Goal: Task Accomplishment & Management: Use online tool/utility

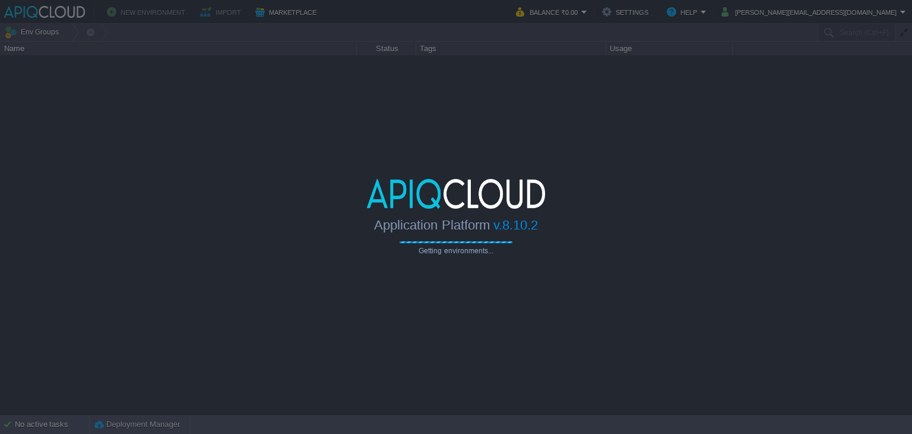
type input "Search (Ctrl+F)"
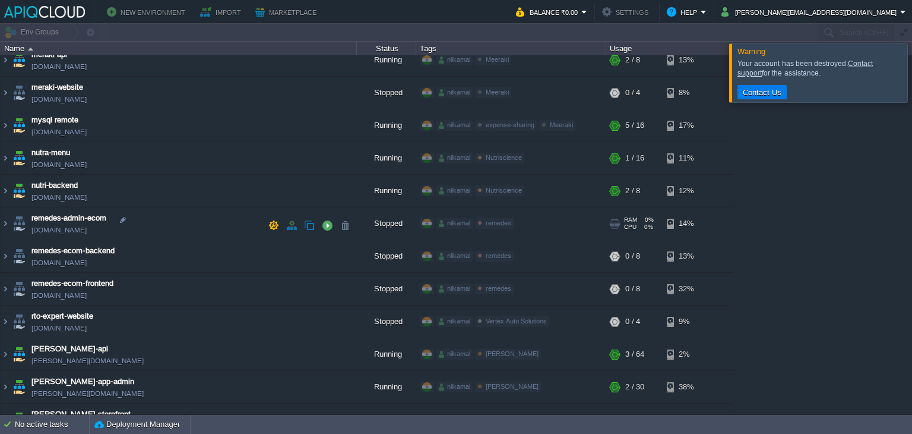
scroll to position [416, 0]
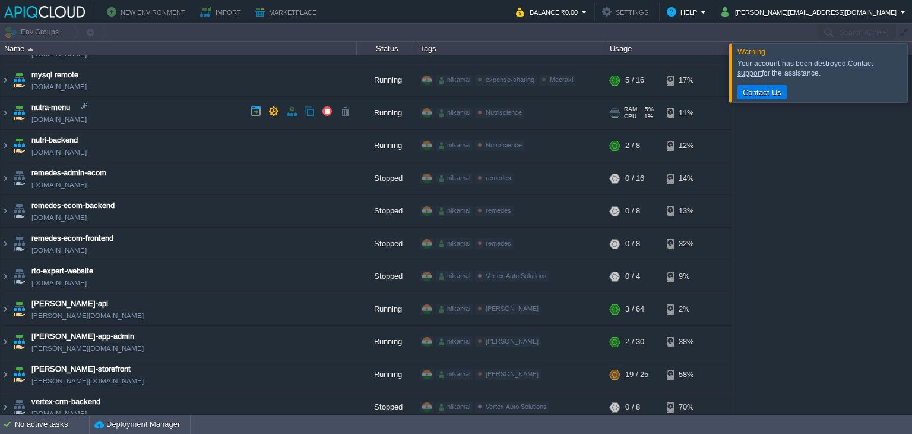
click at [181, 119] on td "nutra-menu [DOMAIN_NAME]" at bounding box center [179, 113] width 356 height 33
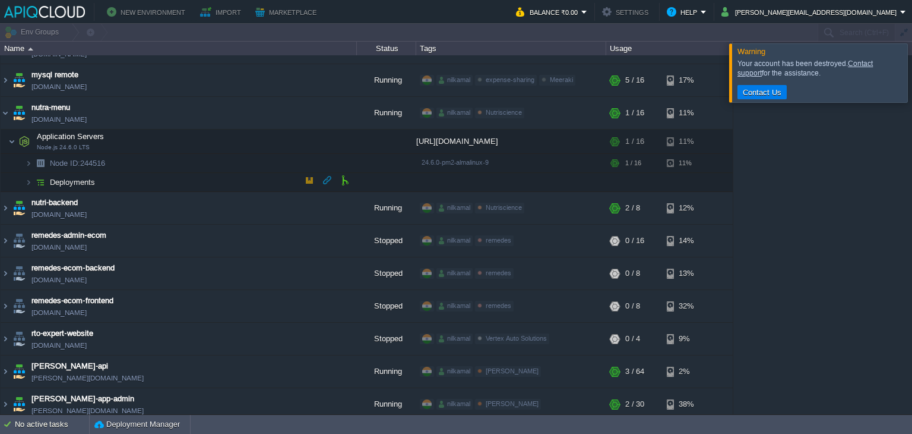
click at [93, 177] on span "Deployments" at bounding box center [73, 182] width 48 height 10
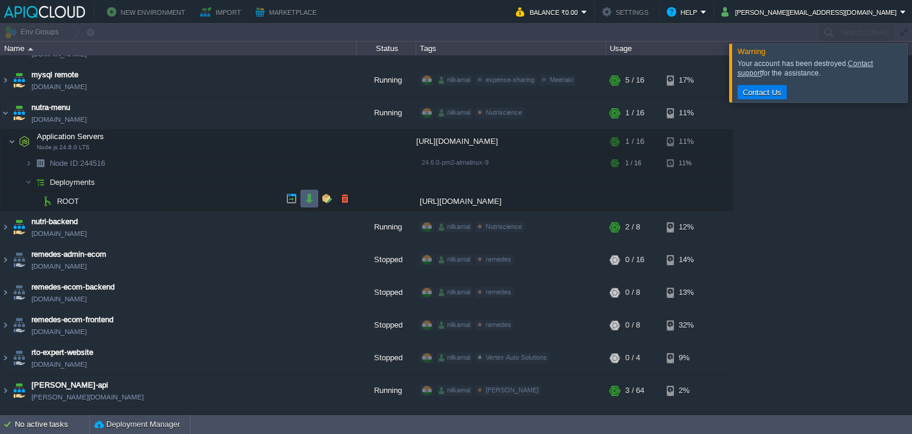
click at [309, 203] on button "button" at bounding box center [309, 198] width 11 height 11
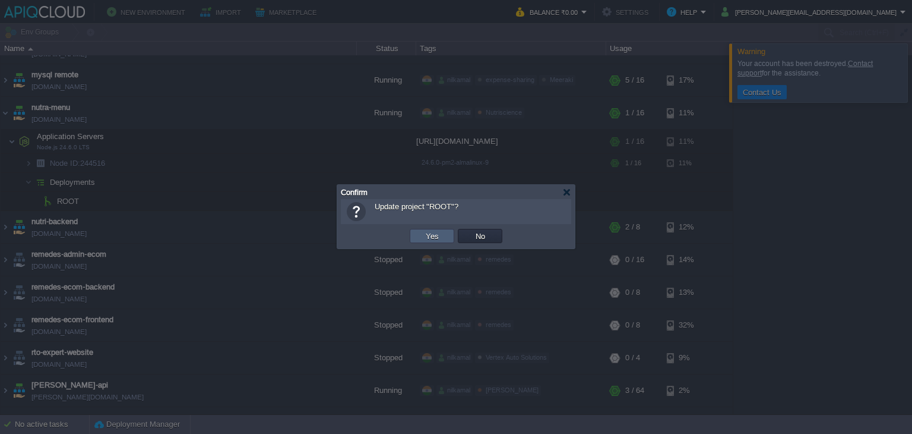
click at [417, 235] on td "Yes" at bounding box center [432, 236] width 45 height 14
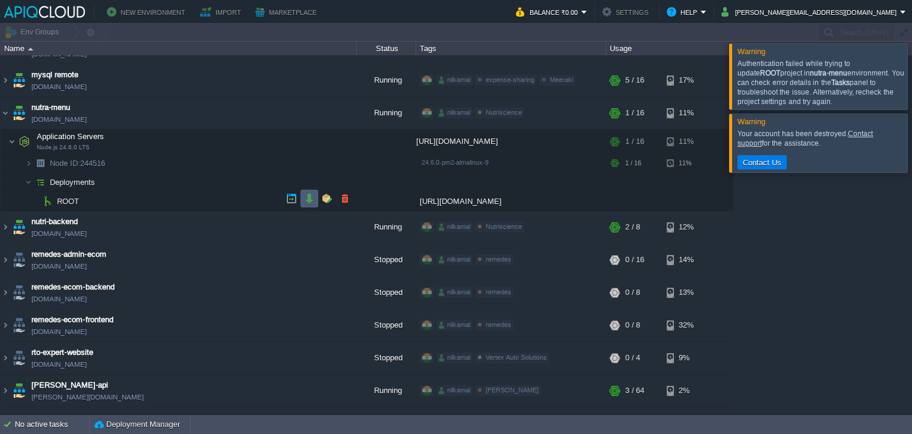
click at [304, 204] on td at bounding box center [310, 198] width 18 height 18
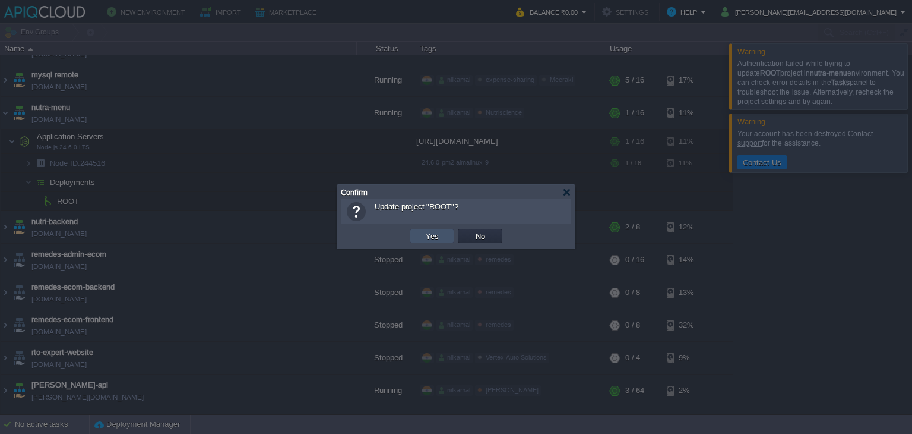
click at [432, 241] on button "Yes" at bounding box center [432, 235] width 20 height 11
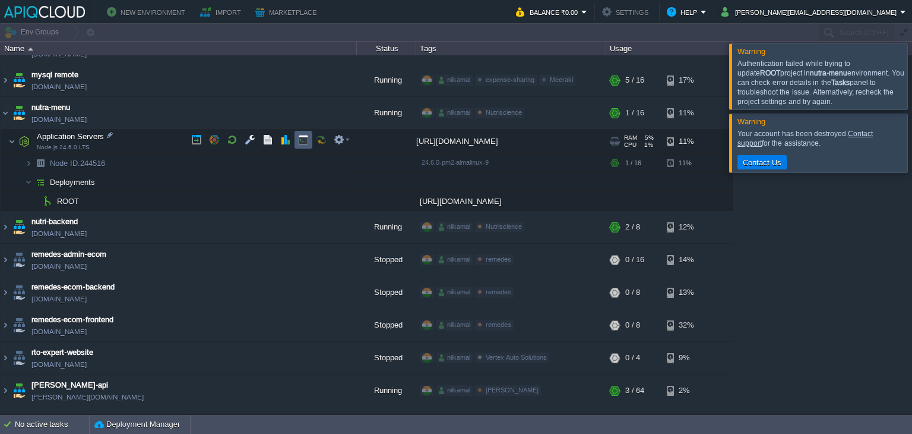
click at [299, 146] on td at bounding box center [304, 140] width 18 height 18
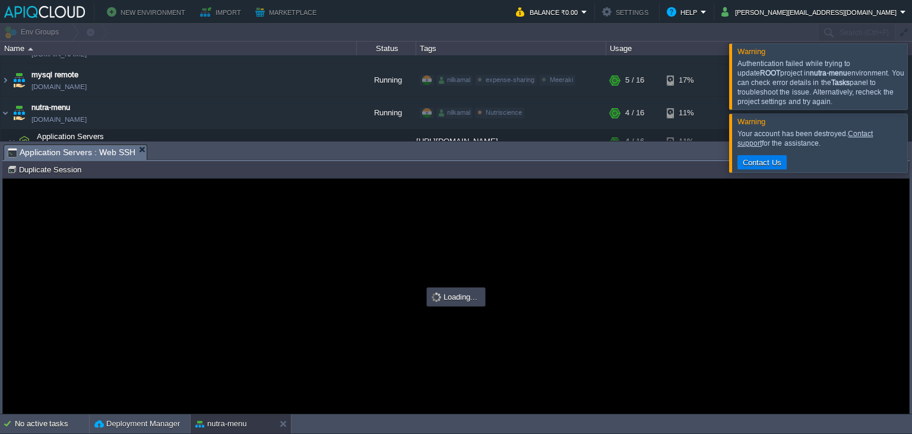
scroll to position [0, 0]
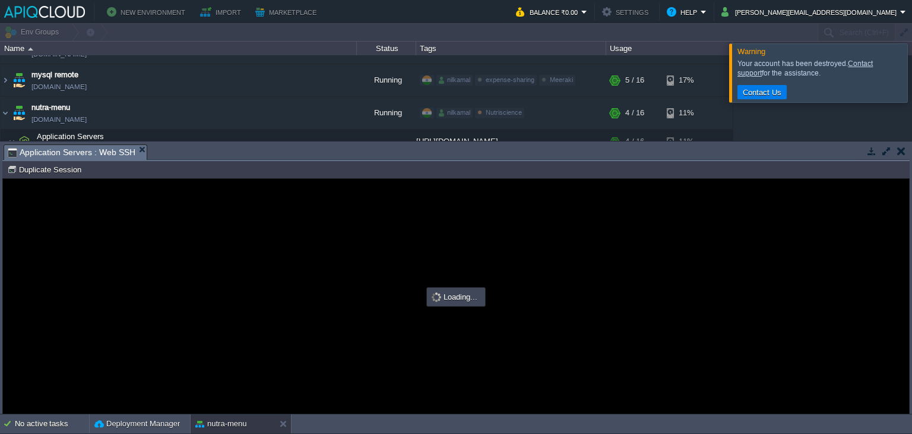
type input "#000000"
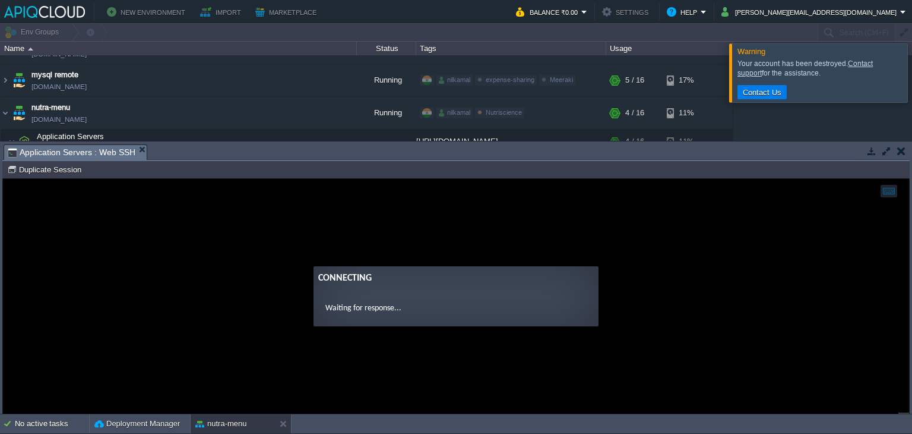
click at [904, 153] on button "button" at bounding box center [902, 151] width 8 height 11
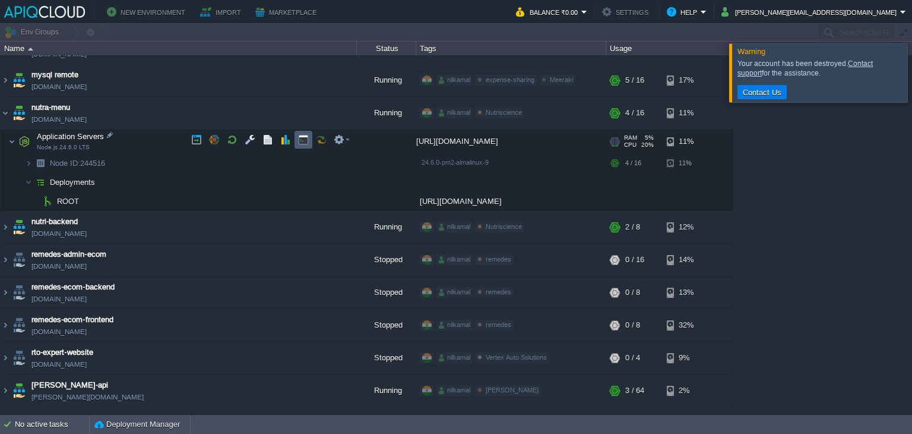
click at [298, 143] on button "button" at bounding box center [303, 139] width 11 height 11
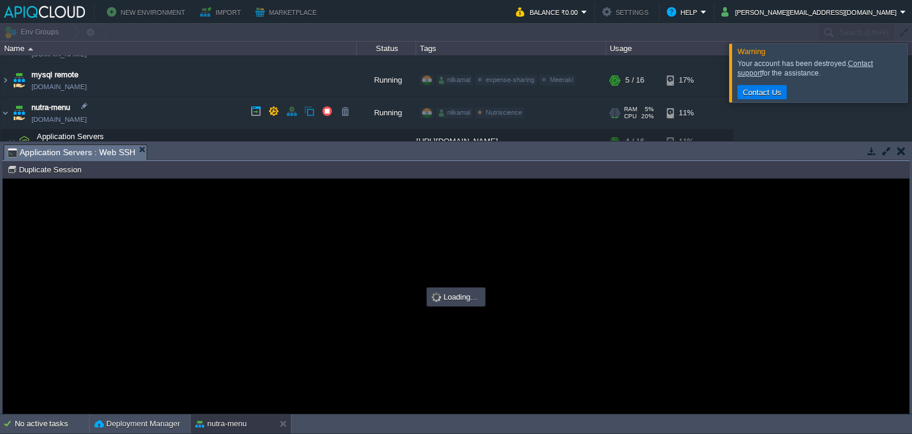
type input "#000000"
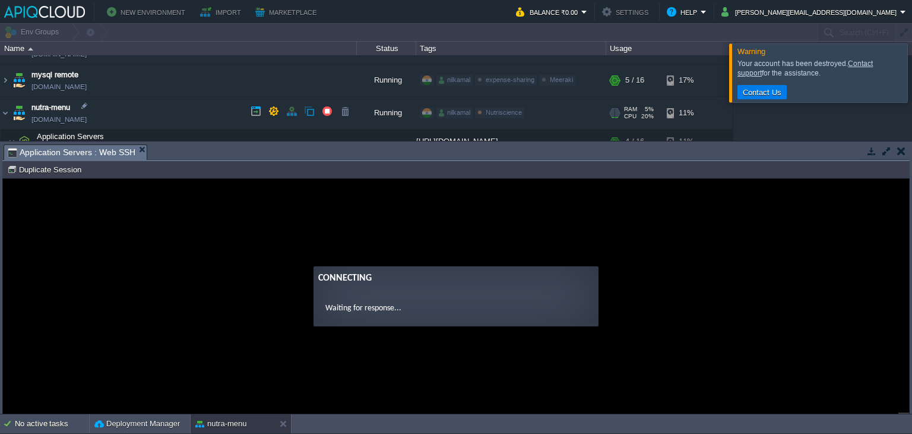
click at [87, 113] on link "[DOMAIN_NAME]" at bounding box center [58, 119] width 55 height 12
